Goal: Task Accomplishment & Management: Manage account settings

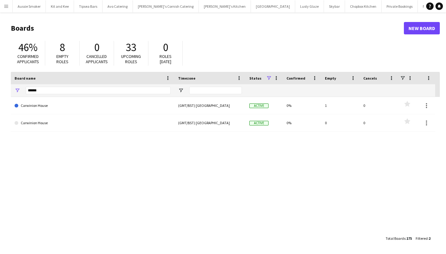
click at [5, 7] on app-icon "Menu" at bounding box center [6, 6] width 5 height 5
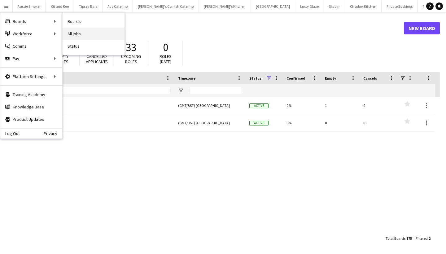
click at [86, 28] on link "All jobs" at bounding box center [94, 34] width 62 height 12
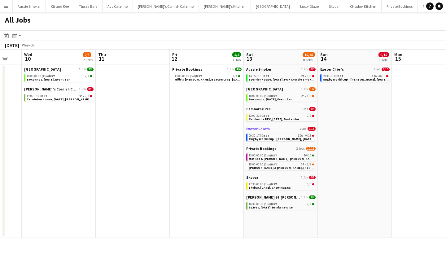
scroll to position [0, 276]
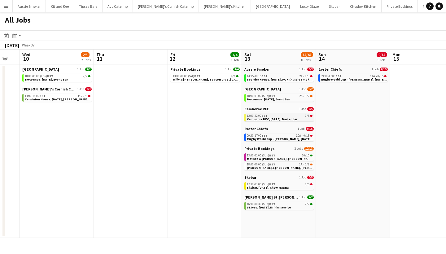
click at [271, 117] on div "12:00-22:00 BST 0/5" at bounding box center [280, 115] width 66 height 3
click at [274, 97] on span "BST" at bounding box center [272, 96] width 6 height 4
click at [263, 75] on span "BST" at bounding box center [264, 76] width 6 height 4
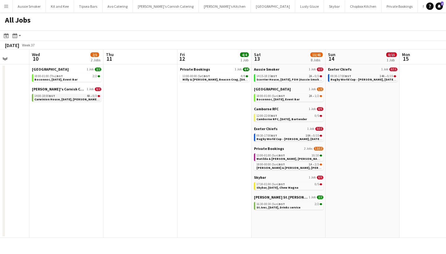
scroll to position [0, 266]
click at [70, 99] on span "Carwinion House, 10th September, Kerra's Catering" at bounding box center [75, 99] width 80 height 4
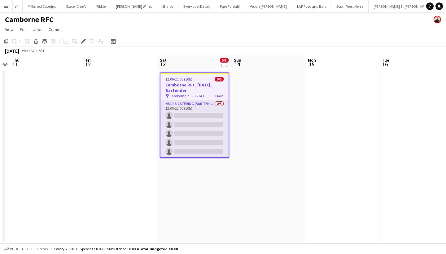
click at [190, 130] on app-card-role "Bar & Catering (Bar Tender) 0/5 12:00-22:00 (10h) single-neutral-actions single…" at bounding box center [194, 128] width 68 height 57
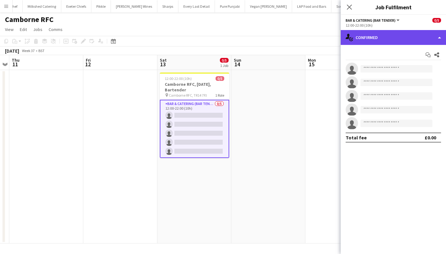
click at [394, 37] on div "single-neutral-actions-check-2 Confirmed" at bounding box center [393, 37] width 105 height 15
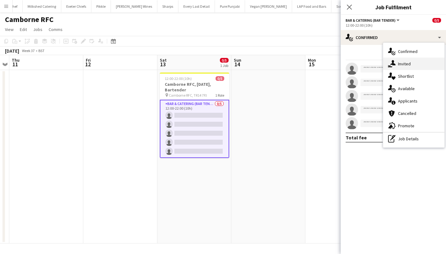
click at [396, 63] on div "single-neutral-actions-share-1 Invited" at bounding box center [413, 64] width 61 height 12
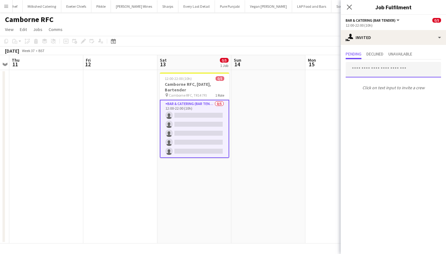
click at [380, 70] on input "text" at bounding box center [393, 69] width 95 height 15
type input "****"
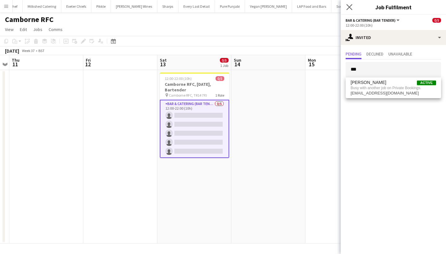
drag, startPoint x: 380, startPoint y: 70, endPoint x: 348, endPoint y: 10, distance: 68.0
click at [348, 10] on app-icon "Close pop-in" at bounding box center [349, 7] width 9 height 9
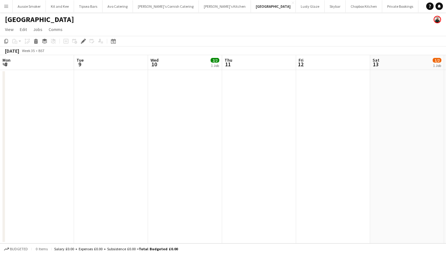
scroll to position [0, 213]
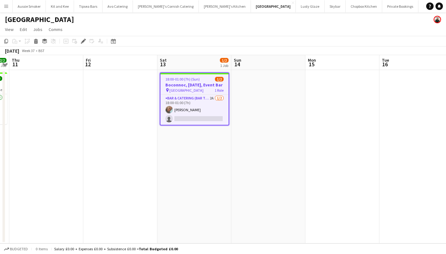
click at [194, 123] on app-card-role "Bar & Catering (Bar Tender) 2A 1/2 18:00-01:00 (7h) Lauren Fisher single-neutra…" at bounding box center [194, 110] width 68 height 30
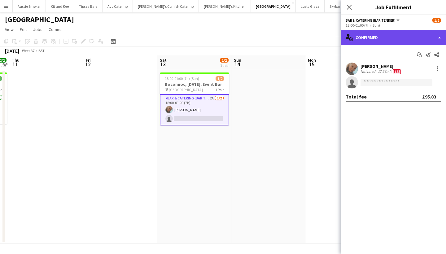
click at [406, 35] on div "single-neutral-actions-check-2 Confirmed" at bounding box center [393, 37] width 105 height 15
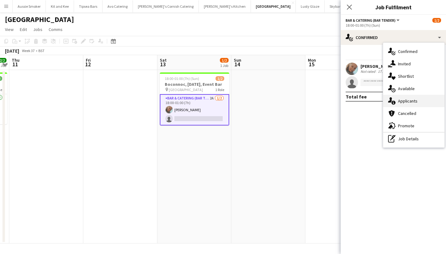
click at [406, 99] on div "single-neutral-actions-information Applicants" at bounding box center [413, 101] width 61 height 12
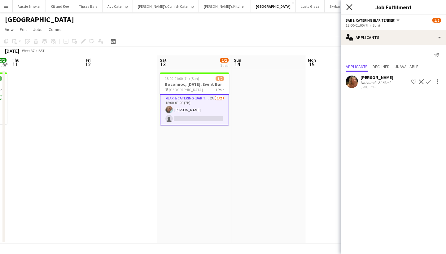
click at [348, 5] on icon "Close pop-in" at bounding box center [349, 7] width 6 height 6
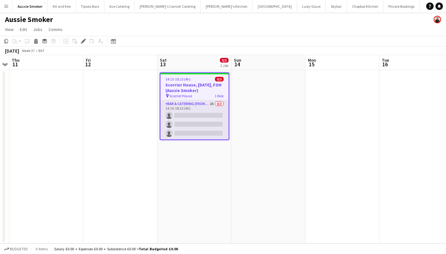
click at [196, 121] on app-card-role "Bar & Catering (Front of House) 2A 0/3 14:15-18:15 (4h) single-neutral-actions …" at bounding box center [194, 119] width 68 height 39
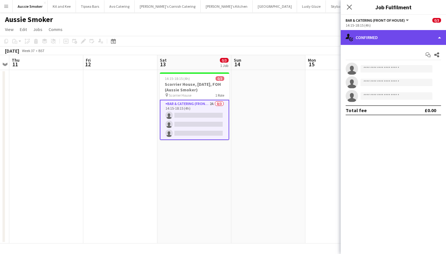
click at [359, 40] on div "single-neutral-actions-check-2 Confirmed" at bounding box center [393, 37] width 105 height 15
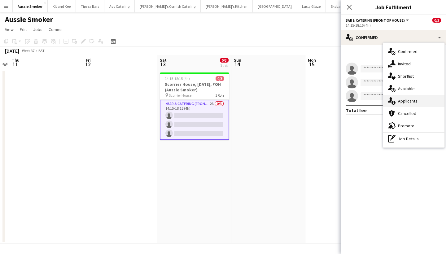
click at [403, 104] on div "single-neutral-actions-information Applicants" at bounding box center [413, 101] width 61 height 12
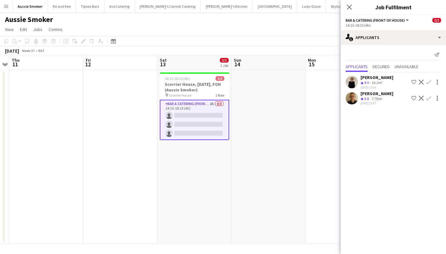
click at [429, 80] on app-icon "Confirm" at bounding box center [428, 82] width 5 height 5
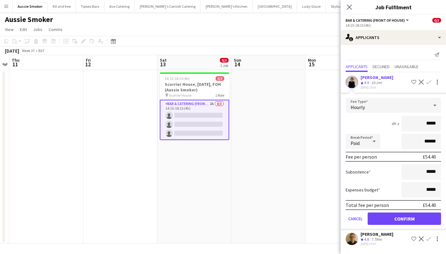
type input "******"
click at [412, 218] on button "Confirm" at bounding box center [404, 218] width 73 height 12
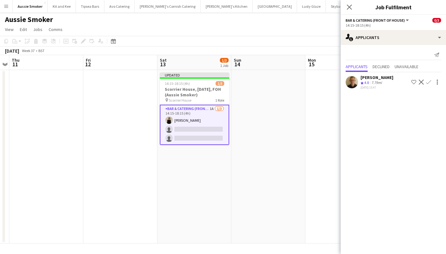
click at [426, 80] on app-icon "Confirm" at bounding box center [428, 82] width 5 height 5
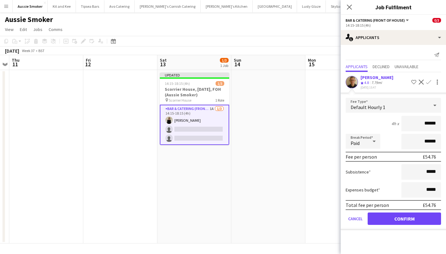
type input "******"
click at [390, 220] on button "Confirm" at bounding box center [404, 218] width 73 height 12
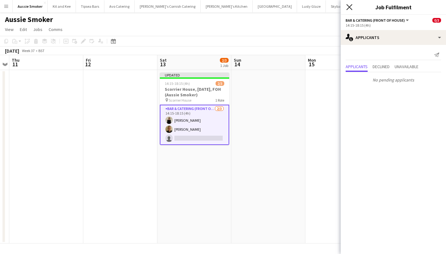
click at [349, 9] on icon "Close pop-in" at bounding box center [349, 7] width 6 height 6
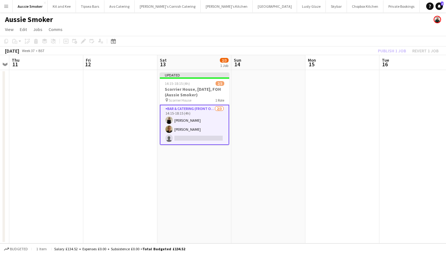
click at [389, 50] on div "Publish 1 job Revert 1 job" at bounding box center [408, 51] width 76 height 8
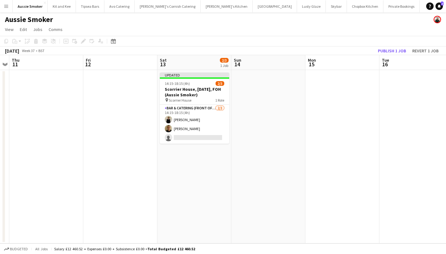
click at [389, 50] on button "Publish 1 job" at bounding box center [391, 51] width 33 height 8
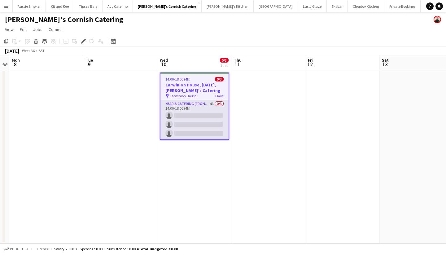
click at [191, 119] on app-card-role "Bar & Catering (Front of House) 4A 0/3 14:00-18:00 (4h) single-neutral-actions …" at bounding box center [194, 119] width 68 height 39
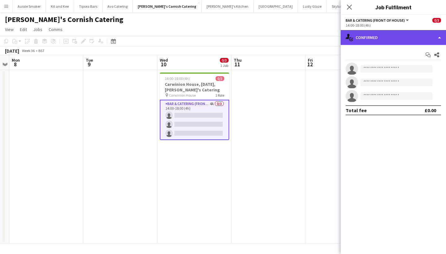
click at [396, 38] on div "single-neutral-actions-check-2 Confirmed" at bounding box center [393, 37] width 105 height 15
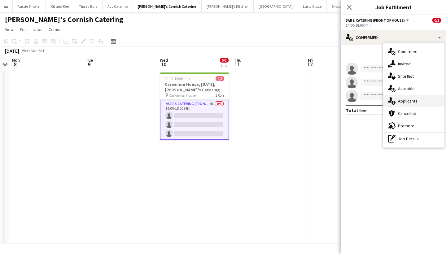
click at [405, 105] on div "single-neutral-actions-information Applicants" at bounding box center [413, 101] width 61 height 12
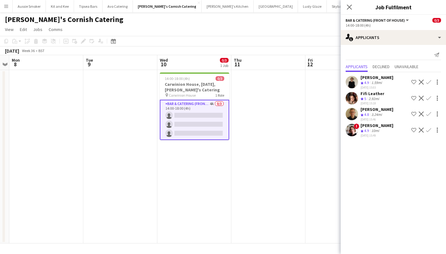
click at [429, 81] on app-icon "Confirm" at bounding box center [428, 82] width 5 height 5
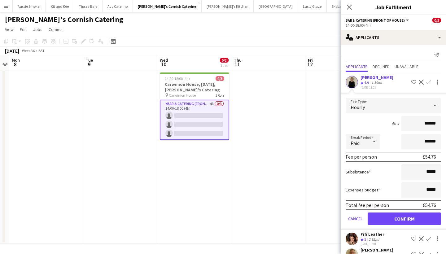
type input "******"
click at [404, 221] on button "Confirm" at bounding box center [404, 218] width 73 height 12
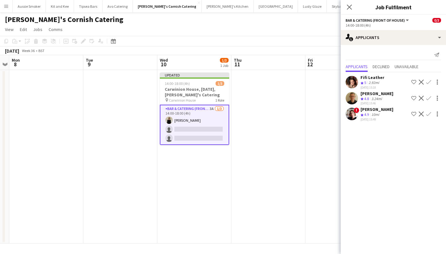
click at [372, 79] on div "Fifi Leather" at bounding box center [372, 78] width 24 height 6
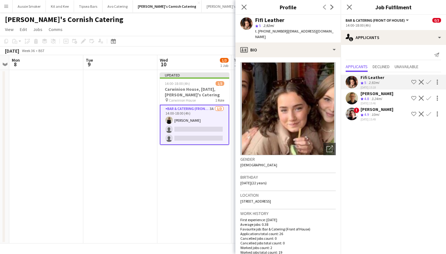
click at [429, 82] on app-icon "Confirm" at bounding box center [428, 82] width 5 height 5
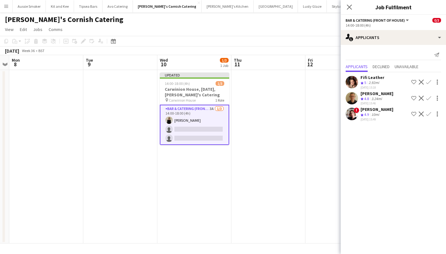
click at [429, 82] on app-icon "Confirm" at bounding box center [428, 82] width 5 height 5
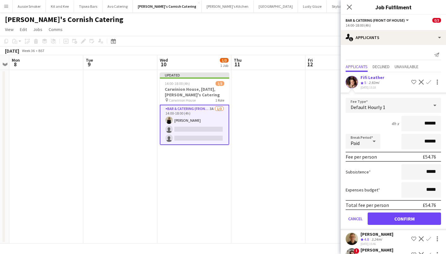
type input "******"
click at [403, 219] on button "Confirm" at bounding box center [404, 218] width 73 height 12
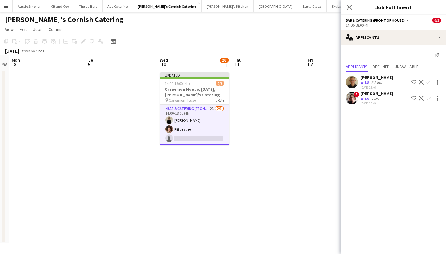
click at [429, 78] on button "Confirm" at bounding box center [428, 81] width 7 height 7
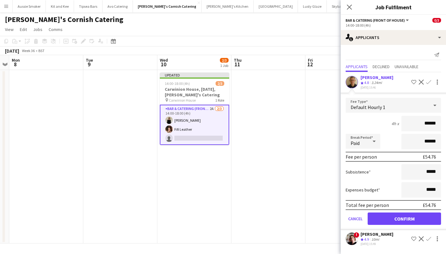
type input "******"
click at [398, 218] on button "Confirm" at bounding box center [404, 218] width 73 height 12
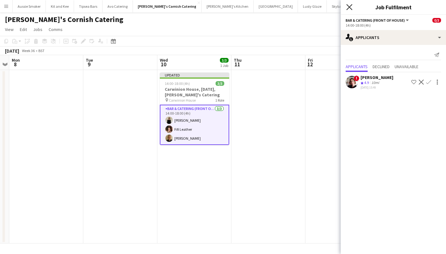
click at [349, 5] on icon "Close pop-in" at bounding box center [349, 7] width 6 height 6
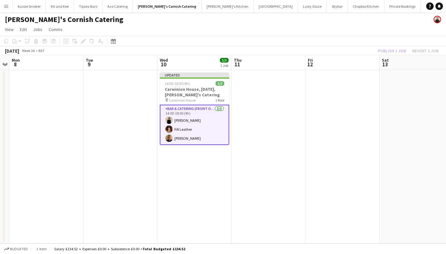
click at [395, 49] on div "Publish 1 job Revert 1 job" at bounding box center [408, 51] width 76 height 8
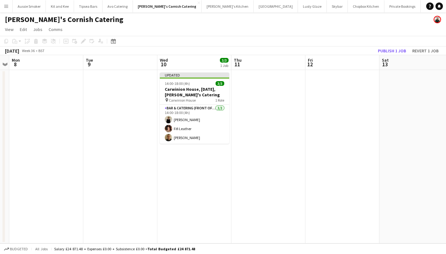
click at [395, 49] on button "Publish 1 job" at bounding box center [391, 51] width 33 height 8
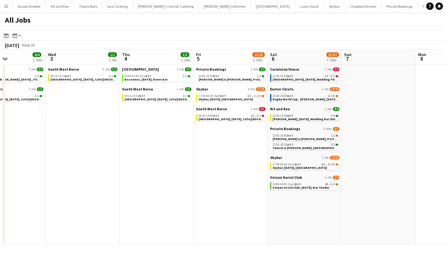
scroll to position [0, 177]
click at [307, 184] on div "15:00-00:00 (Sun) BST 3A • 3/4" at bounding box center [305, 184] width 66 height 3
click at [303, 139] on span "[PERSON_NAME] & [PERSON_NAME], Porthpean House, [DATE]" at bounding box center [318, 139] width 93 height 4
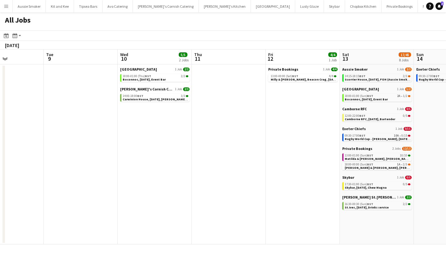
scroll to position [0, 187]
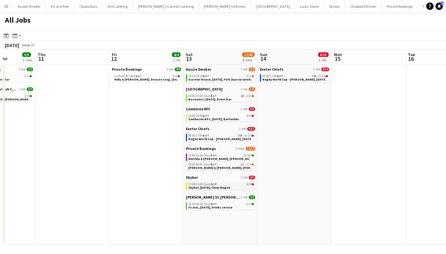
click at [228, 186] on span "Skybar, [DATE], Chew Magna" at bounding box center [209, 187] width 42 height 4
click at [236, 138] on span "Rugby World Cup - [PERSON_NAME], [DATE], Match Day Bar" at bounding box center [231, 139] width 87 height 4
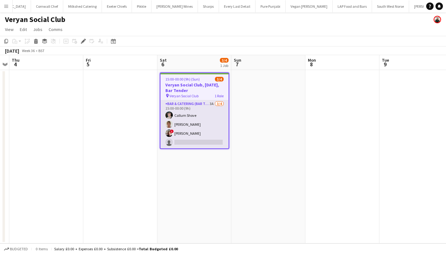
scroll to position [0, 213]
click at [220, 124] on app-card-role "Bar & Catering (Bar Tender) 3A [DATE] 15:00-00:00 (9h) [PERSON_NAME] [PERSON_NA…" at bounding box center [194, 124] width 68 height 48
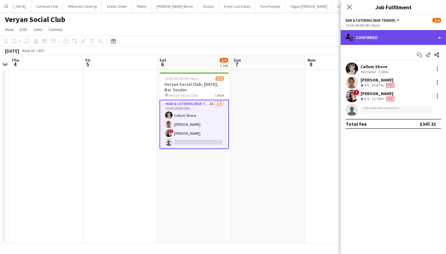
click at [388, 38] on div "single-neutral-actions-check-2 Confirmed" at bounding box center [393, 37] width 105 height 15
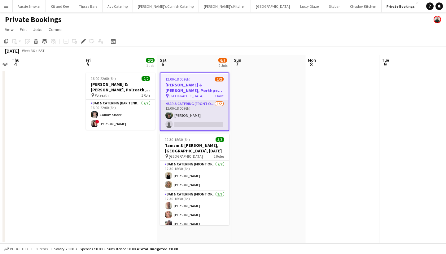
click at [205, 120] on app-card-role "Bar & Catering (Front of House) 1/2 12:00-18:00 (6h) James Munro single-neutral…" at bounding box center [194, 115] width 68 height 30
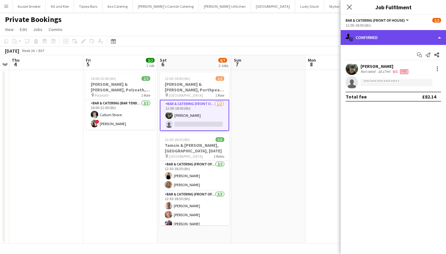
click at [379, 38] on div "single-neutral-actions-check-2 Confirmed" at bounding box center [393, 37] width 105 height 15
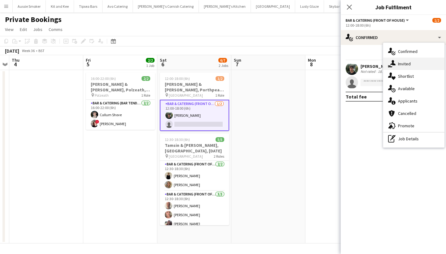
click at [419, 66] on div "single-neutral-actions-share-1 Invited" at bounding box center [413, 64] width 61 height 12
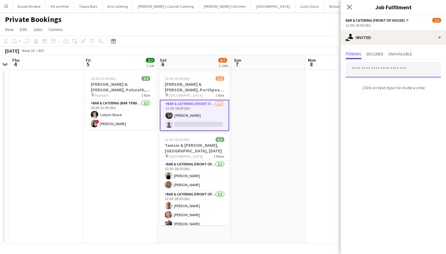
click at [375, 71] on input "text" at bounding box center [393, 69] width 95 height 15
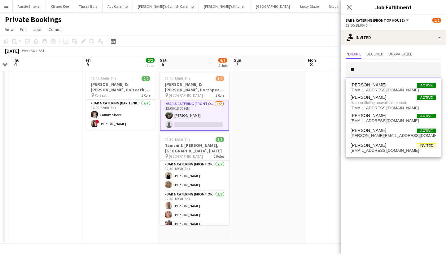
type input "*"
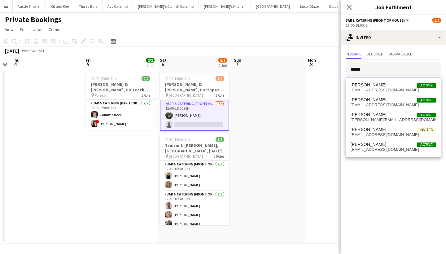
type input "*****"
drag, startPoint x: 375, startPoint y: 71, endPoint x: 373, endPoint y: 144, distance: 72.8
click at [373, 144] on span "Katie Harpur" at bounding box center [369, 144] width 36 height 5
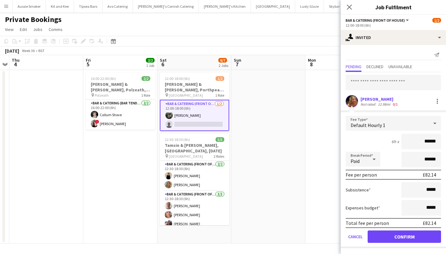
type input "******"
click at [388, 236] on button "Confirm" at bounding box center [404, 236] width 73 height 12
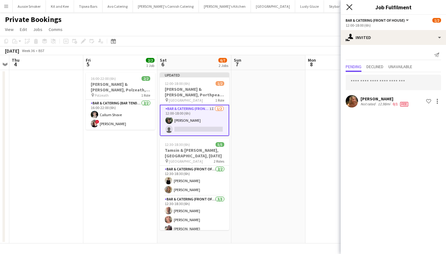
click at [348, 8] on icon at bounding box center [349, 7] width 6 height 6
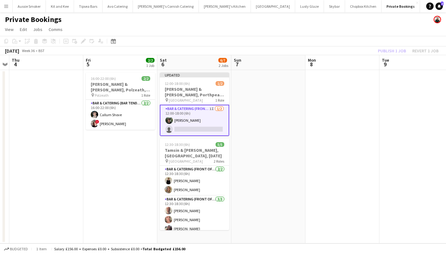
click at [386, 48] on div "Publish 1 job Revert 1 job" at bounding box center [408, 51] width 76 height 8
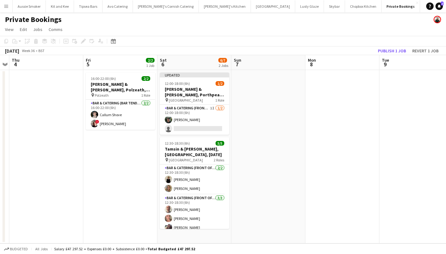
click at [386, 48] on button "Publish 1 job" at bounding box center [391, 51] width 33 height 8
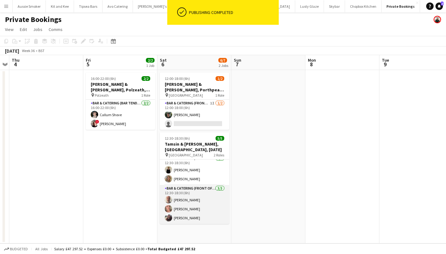
scroll to position [5, 0]
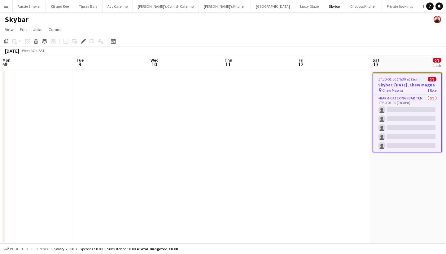
scroll to position [0, 213]
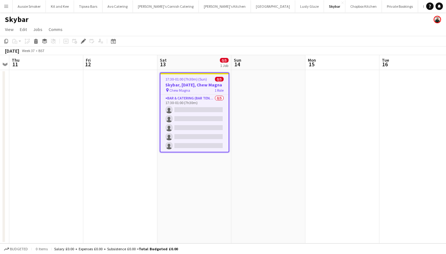
click at [201, 82] on h3 "Skybar, 13th September, Chew Magna" at bounding box center [194, 85] width 68 height 6
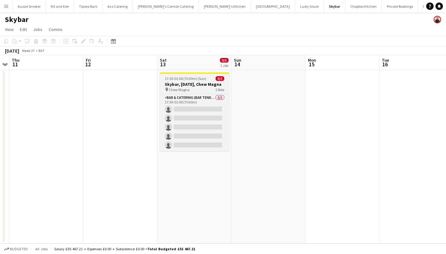
click at [196, 81] on span "17:30-01:00 (7h30m) (Sun)" at bounding box center [185, 78] width 41 height 5
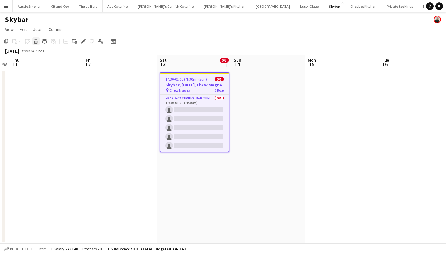
click at [36, 42] on icon at bounding box center [35, 42] width 3 height 3
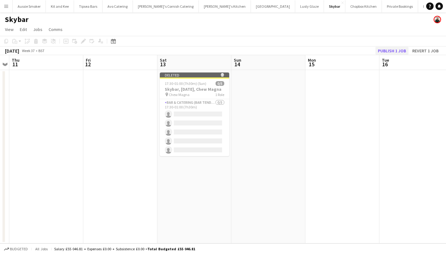
click at [391, 48] on button "Publish 1 job" at bounding box center [391, 51] width 33 height 8
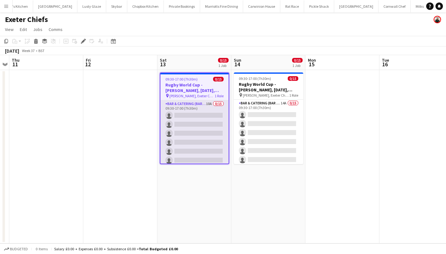
click at [205, 130] on app-card-role "Bar & Catering (Bar Tender) 10A 0/15 09:30-17:00 (7h30m) single-neutral-actions…" at bounding box center [194, 173] width 68 height 147
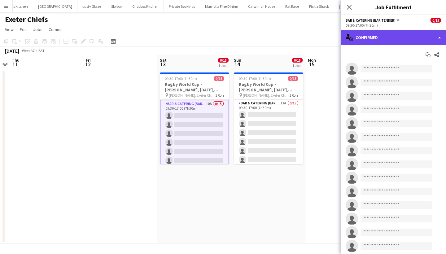
click at [381, 40] on div "single-neutral-actions-check-2 Confirmed" at bounding box center [393, 37] width 105 height 15
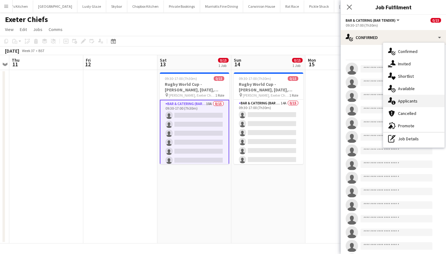
click at [406, 102] on div "single-neutral-actions-information Applicants" at bounding box center [413, 101] width 61 height 12
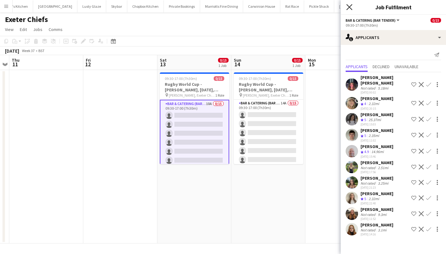
click at [351, 6] on icon "Close pop-in" at bounding box center [349, 7] width 6 height 6
